Goal: Transaction & Acquisition: Purchase product/service

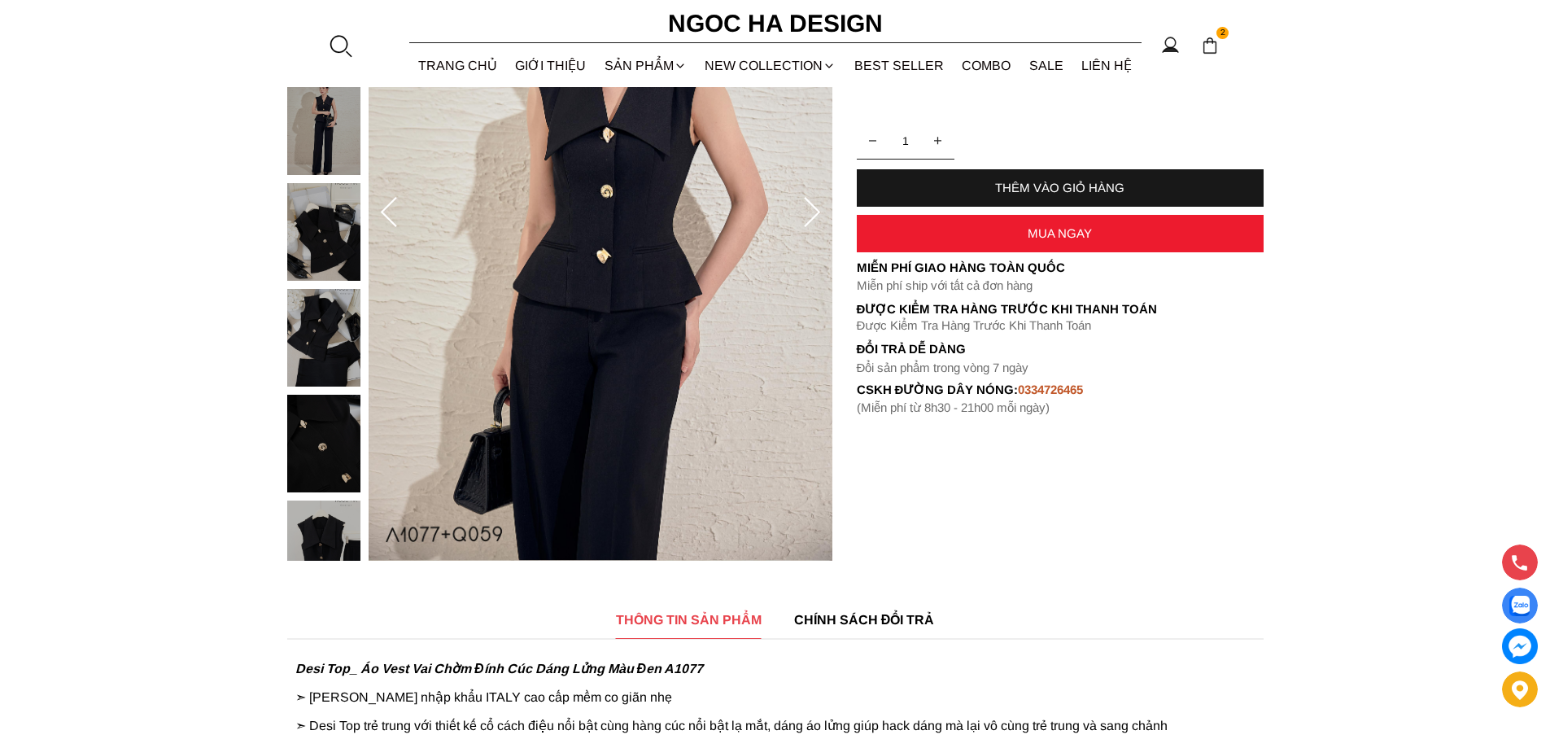
scroll to position [407, 0]
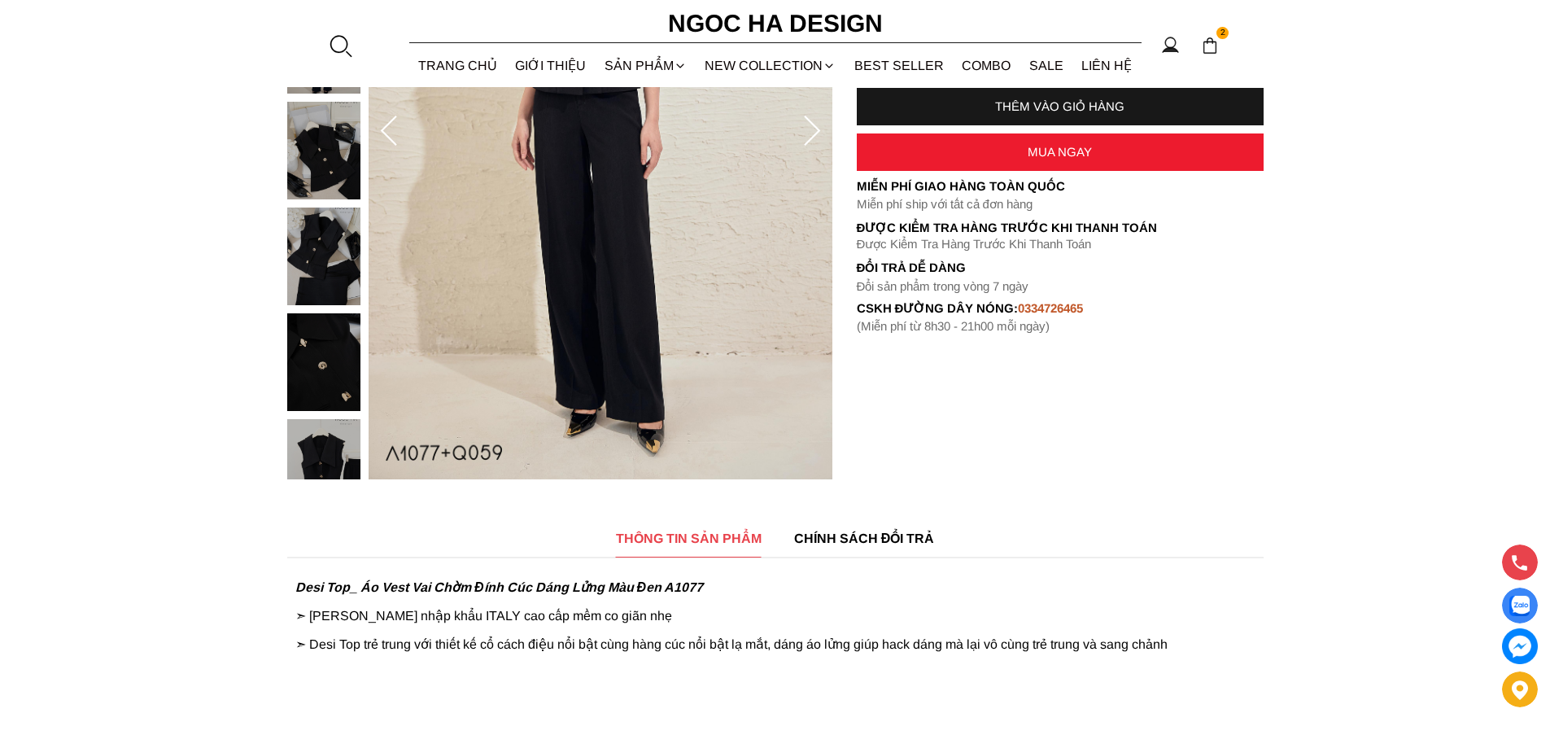
click at [824, 542] on span "CHÍNH SÁCH ĐỔI TRẢ" at bounding box center [864, 538] width 141 height 20
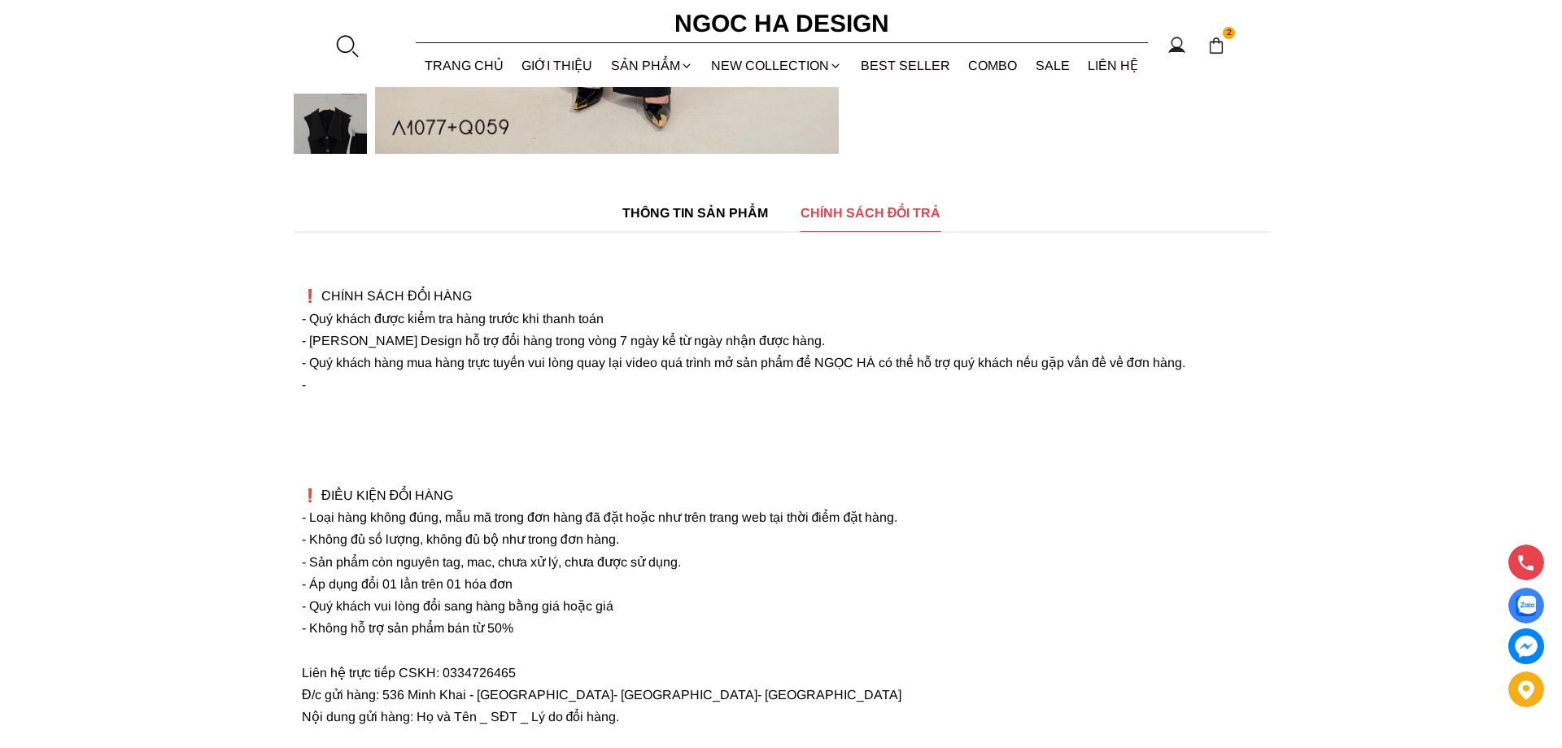
scroll to position [651, 0]
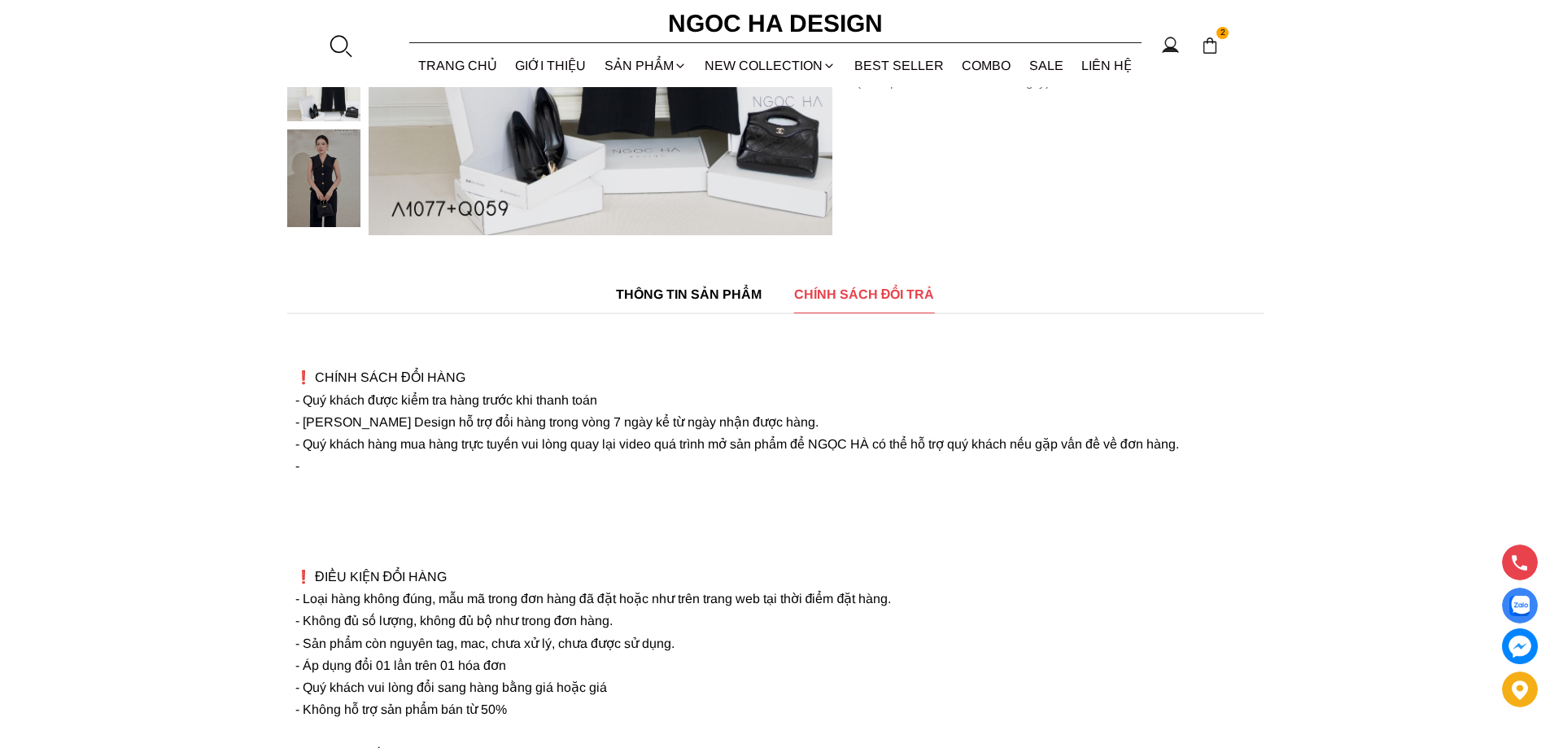
click at [334, 33] on section "2 Trang chủ Giới thiệu Sản phẩm Áo Áo thun Áo sơ mi Áo Peplum Áo lụa Áo len Quầ…" at bounding box center [775, 43] width 1550 height 87
click at [334, 42] on div at bounding box center [340, 45] width 24 height 24
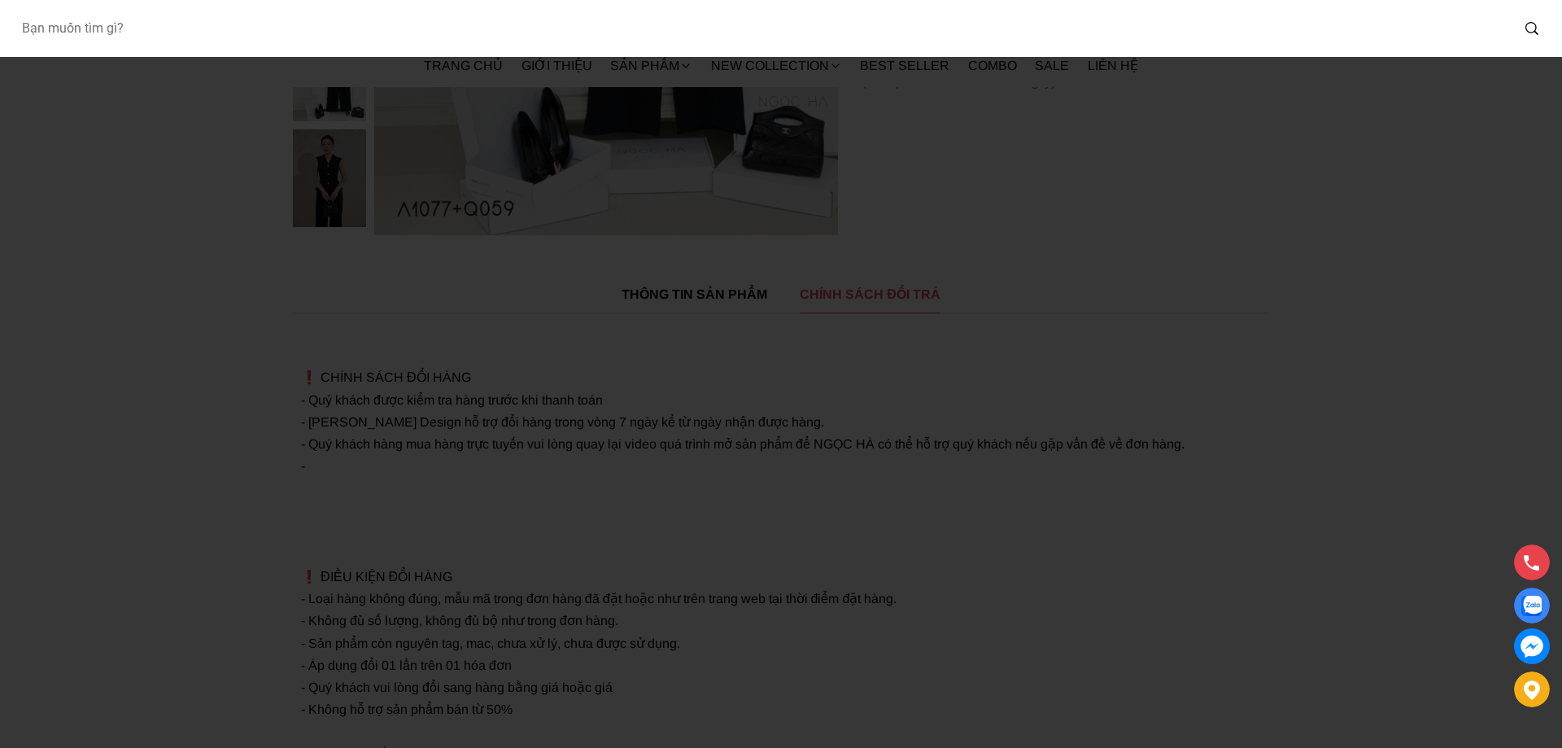
click at [304, 43] on input "Input search Bạn muốn tìm gì?" at bounding box center [759, 28] width 1502 height 37
type input "BJ127"
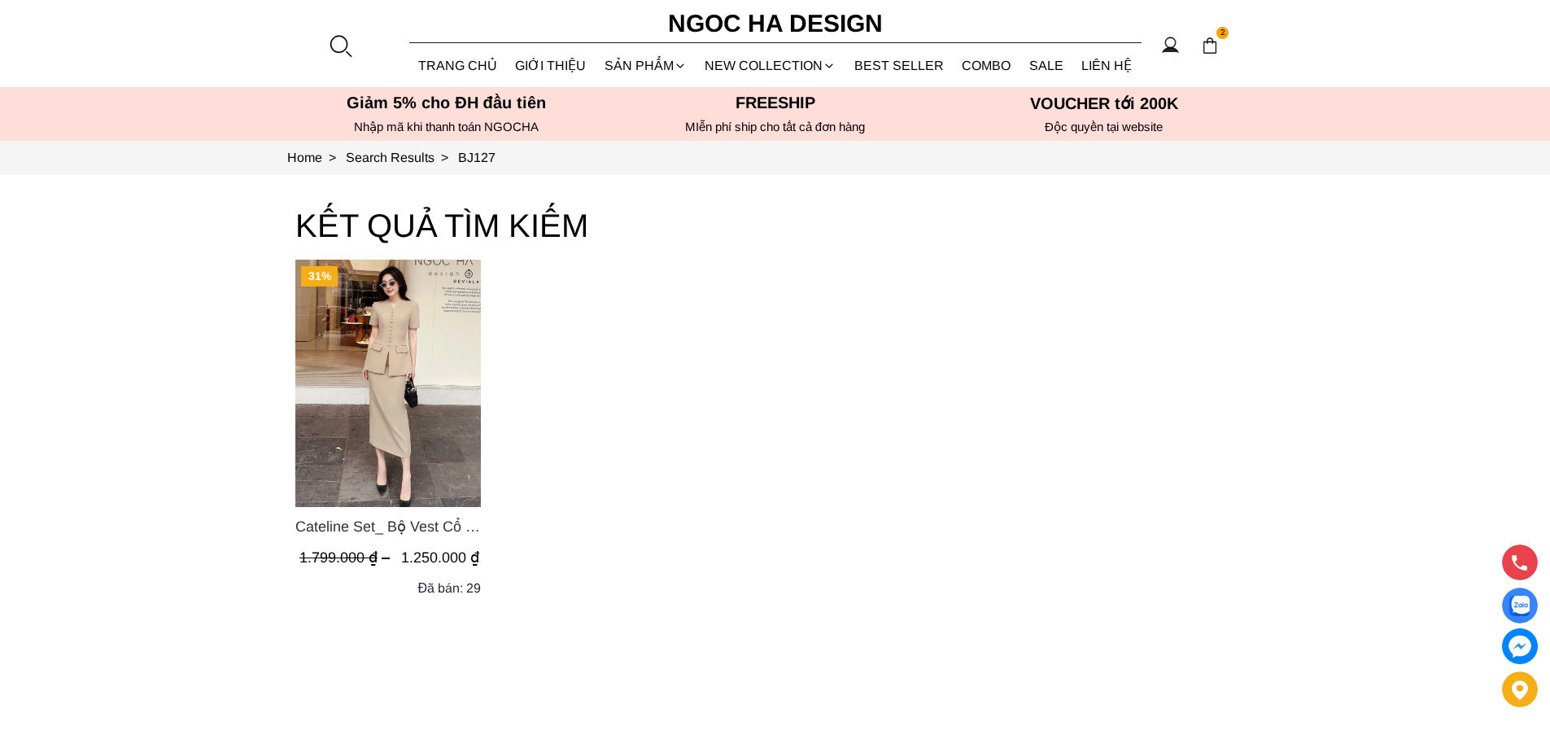
click at [387, 354] on img "Product image - Cateline Set_ Bộ Vest Cổ V Đính Cúc Nhí Chân Váy Bút Chì BJ127" at bounding box center [387, 383] width 185 height 247
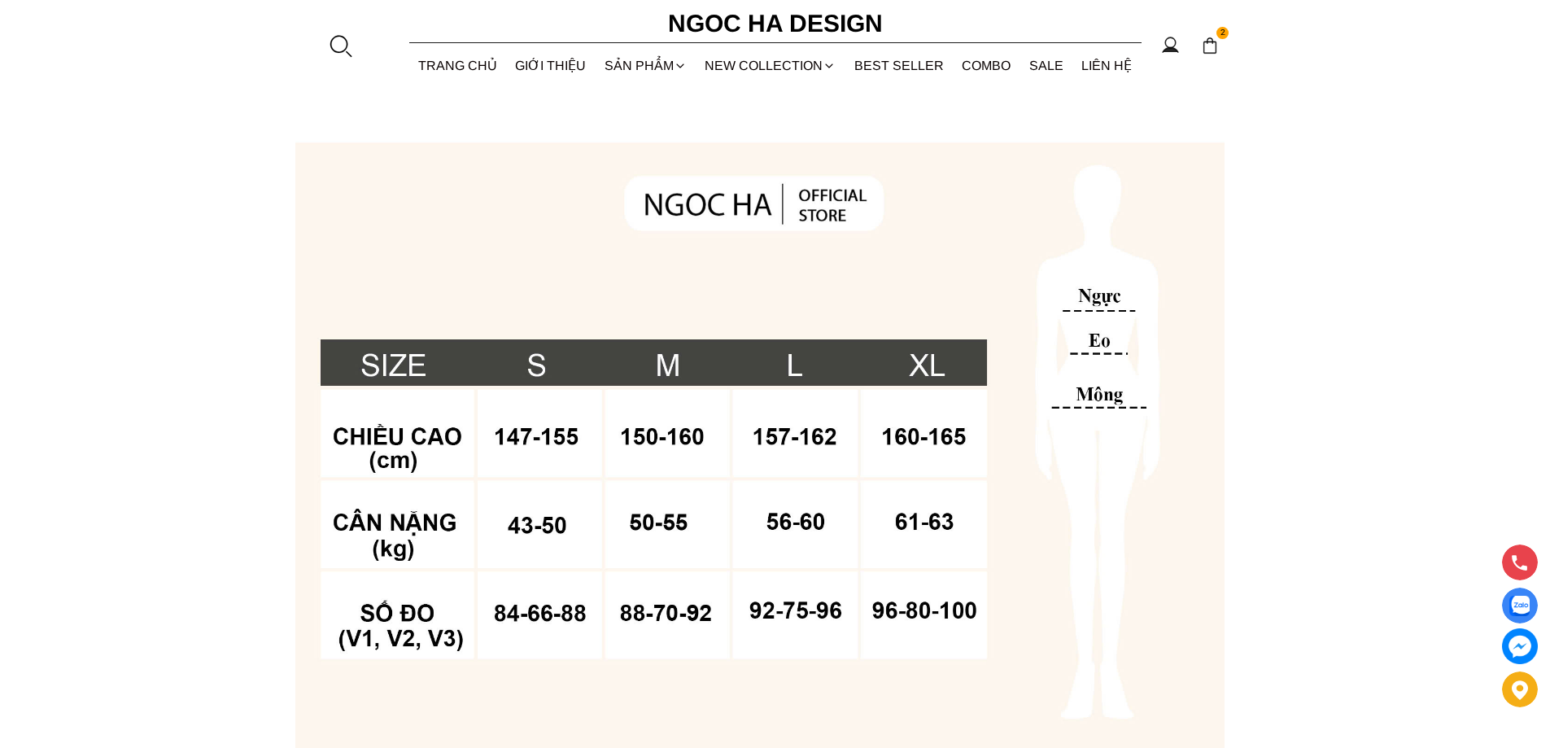
scroll to position [1220, 0]
